Goal: Information Seeking & Learning: Learn about a topic

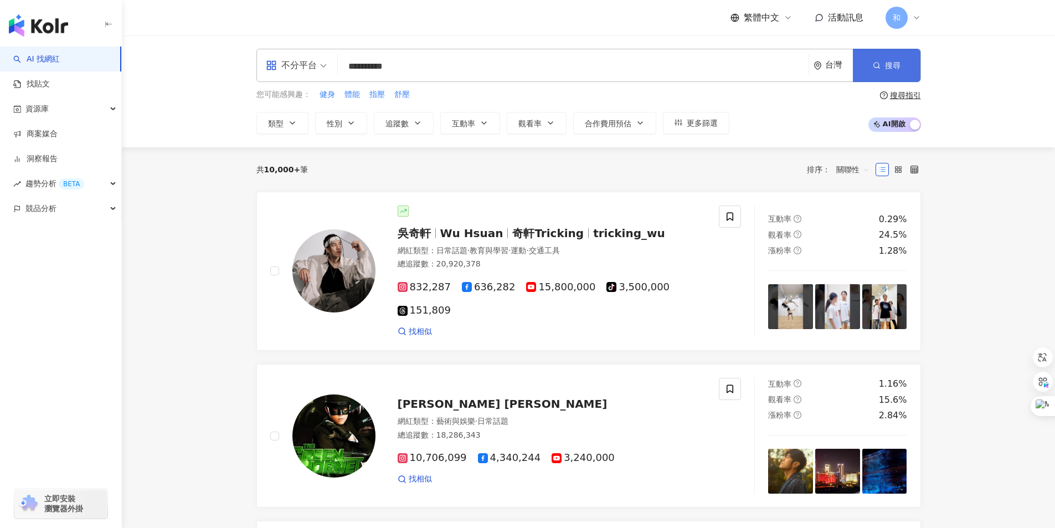
type input "**********"
click at [882, 71] on button "搜尋" at bounding box center [887, 65] width 68 height 33
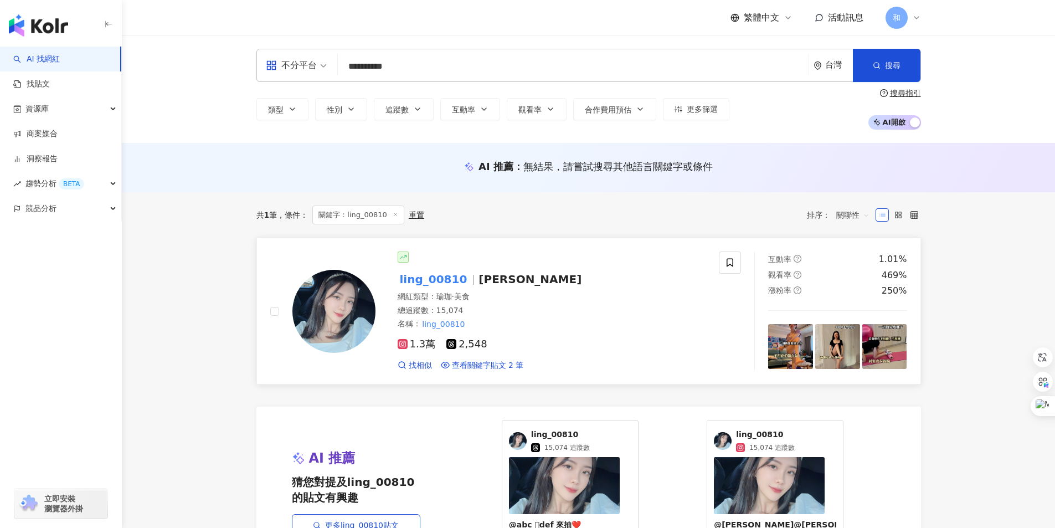
click at [440, 277] on mark "ling_00810" at bounding box center [434, 279] width 72 height 18
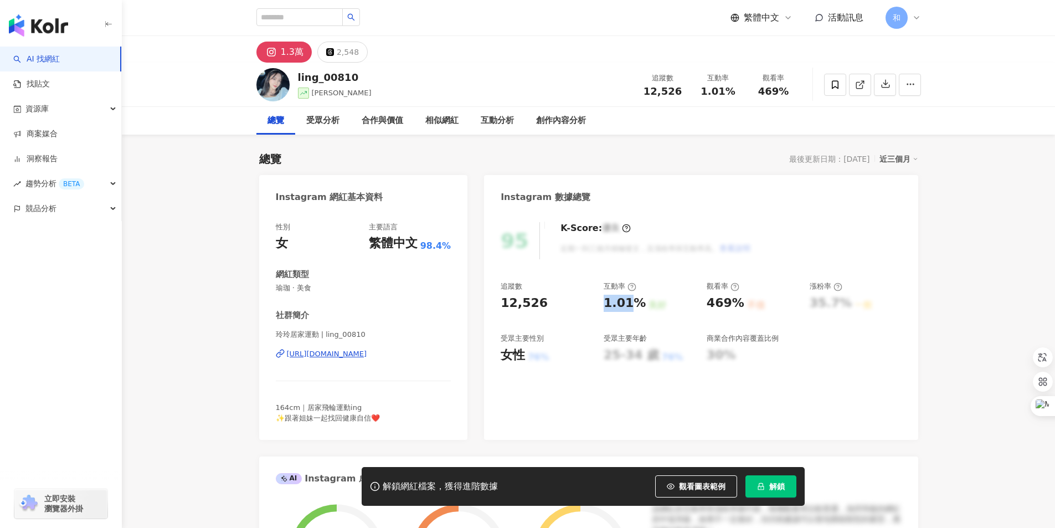
drag, startPoint x: 632, startPoint y: 301, endPoint x: 637, endPoint y: 301, distance: 5.6
click at [639, 301] on div "1.01% 良好" at bounding box center [649, 303] width 92 height 17
drag, startPoint x: 706, startPoint y: 305, endPoint x: 745, endPoint y: 303, distance: 38.3
click at [745, 303] on div "469% 不佳" at bounding box center [752, 303] width 92 height 17
copy div "469% 不佳"
